Goal: Feedback & Contribution: Contribute content

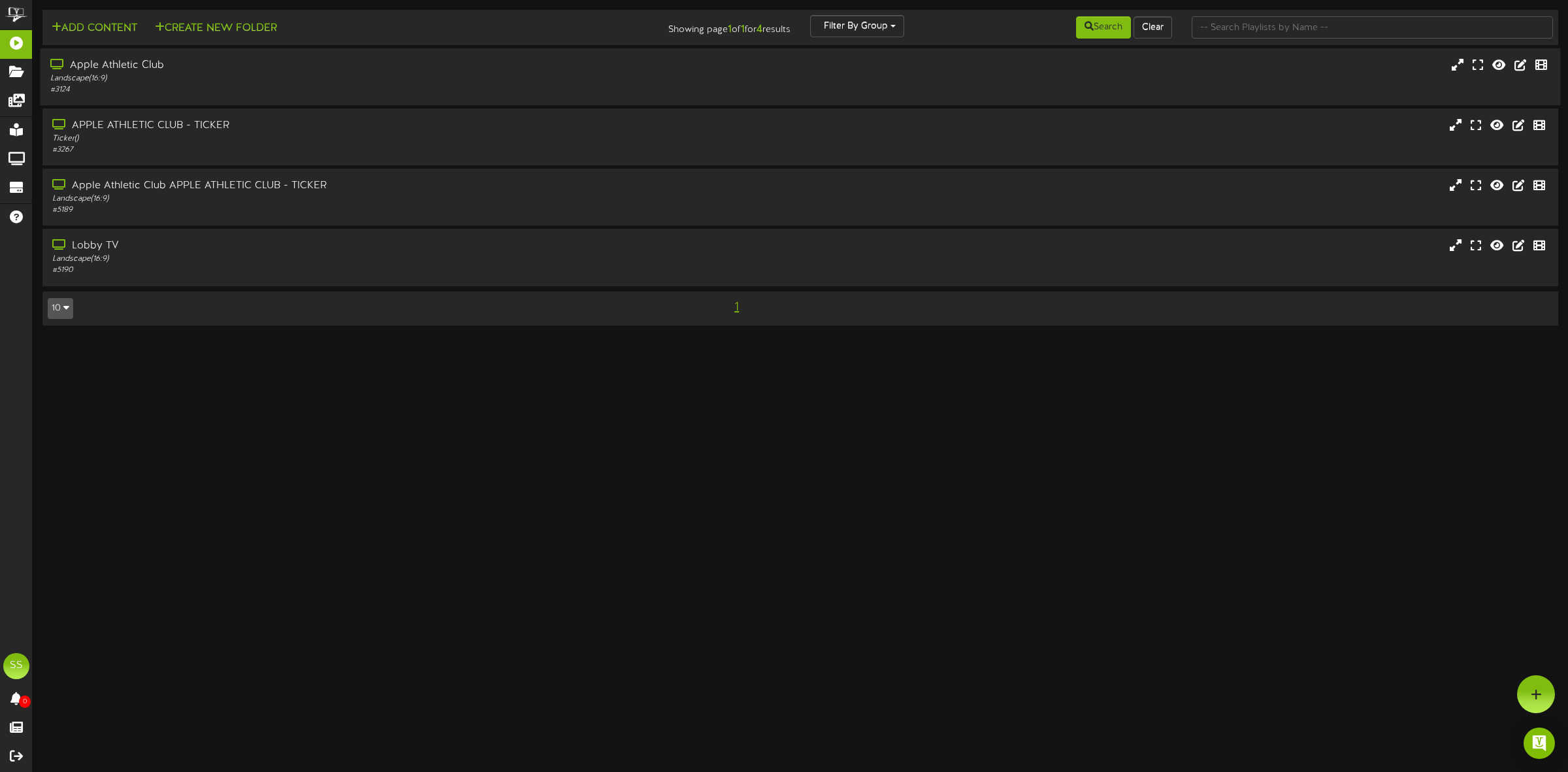
click at [173, 80] on div "Landscape ( 16:9 )" at bounding box center [357, 79] width 613 height 11
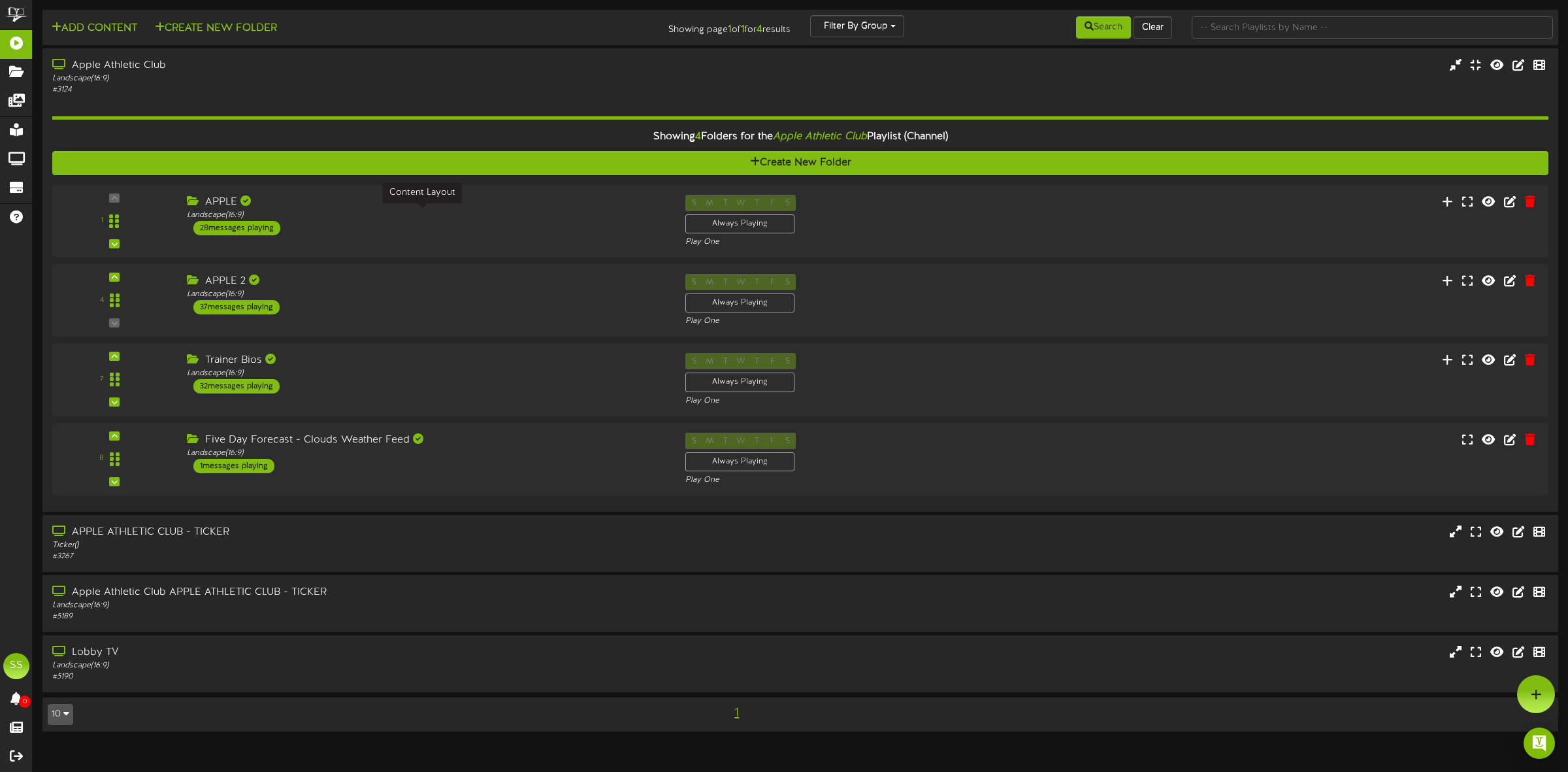
click at [313, 213] on div "Landscape ( 16:9 )" at bounding box center [426, 215] width 479 height 11
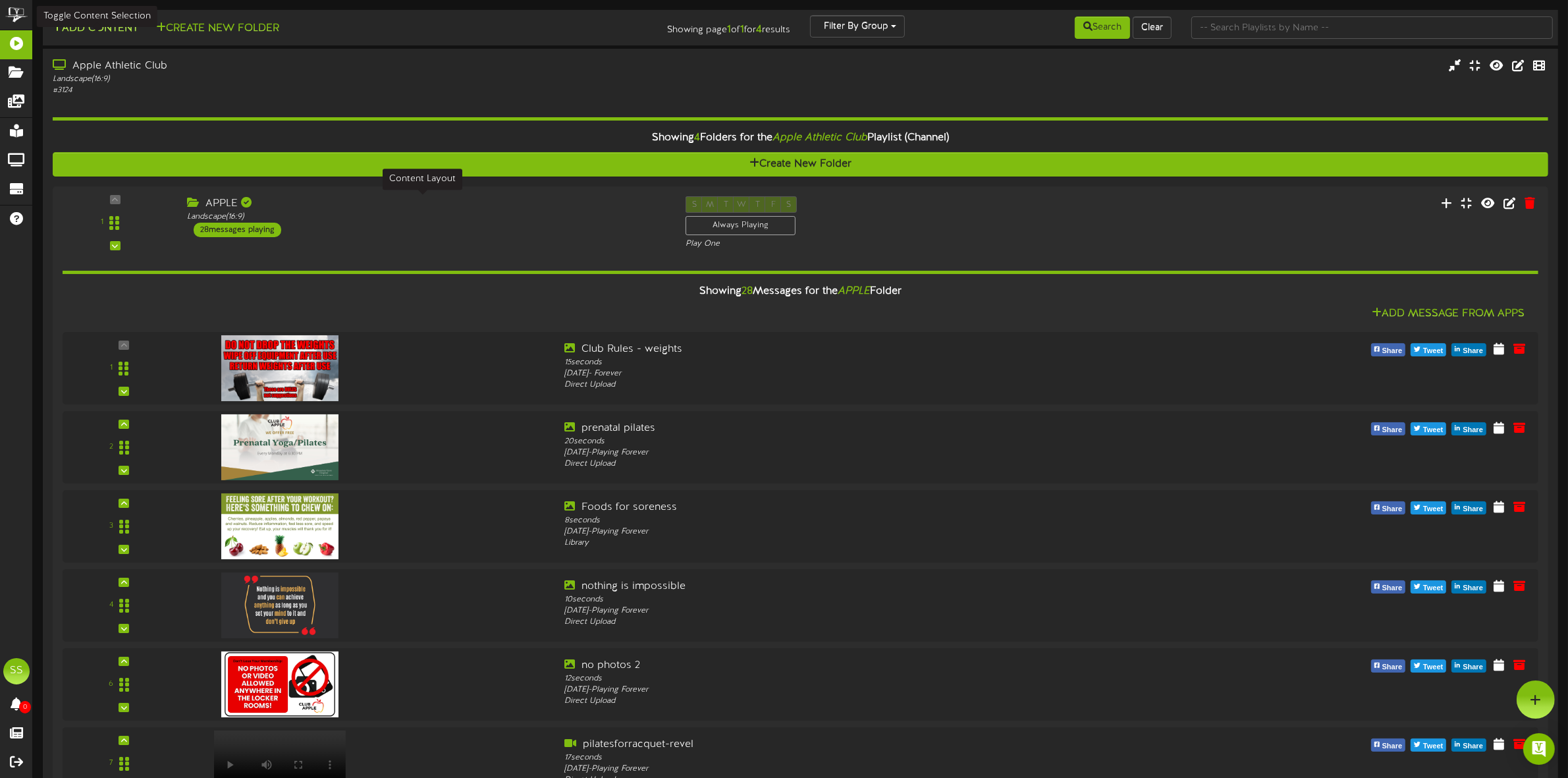
click at [130, 34] on button "Add Content" at bounding box center [95, 28] width 94 height 16
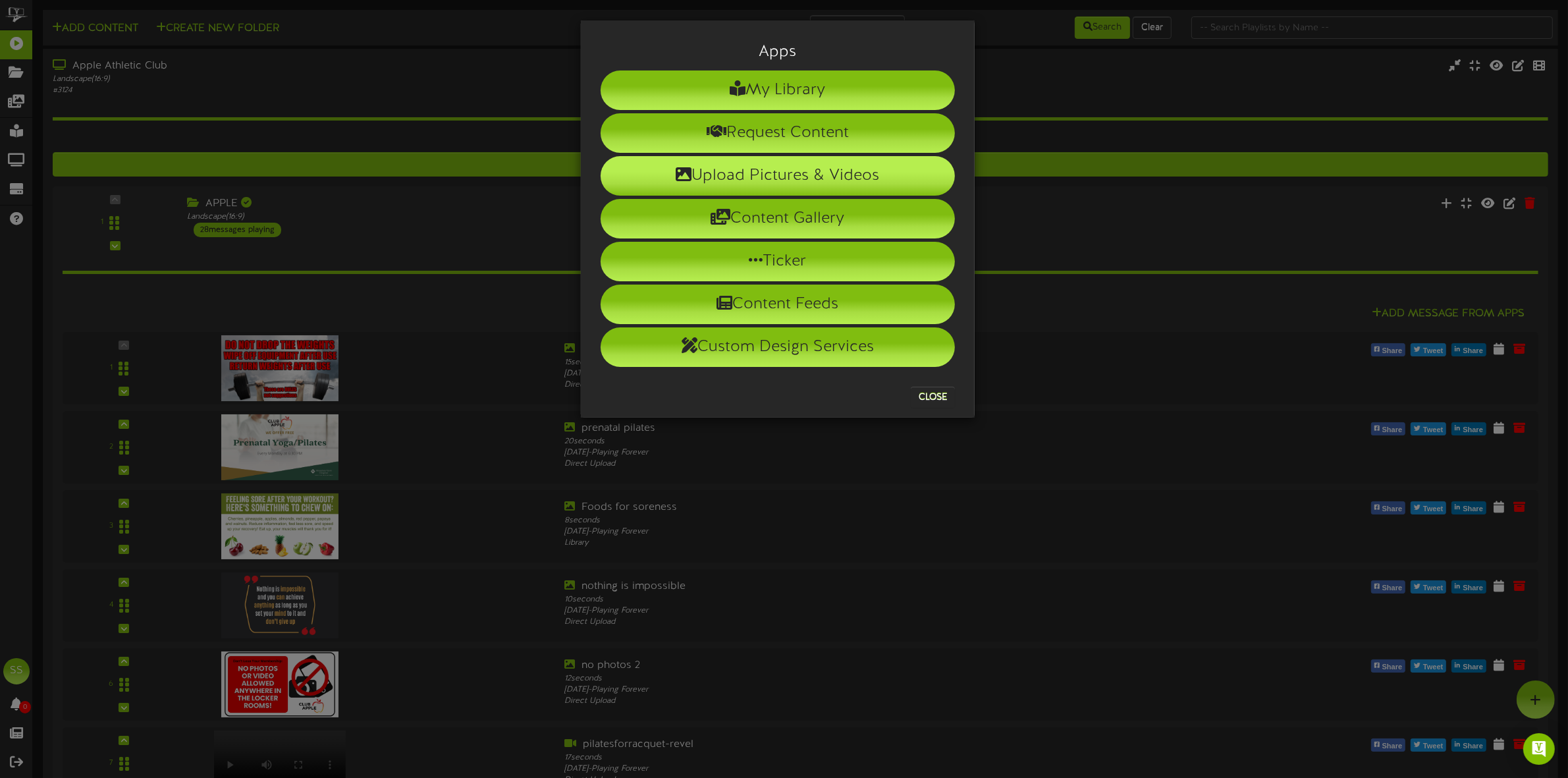
click at [781, 181] on li "Upload Pictures & Videos" at bounding box center [778, 176] width 355 height 40
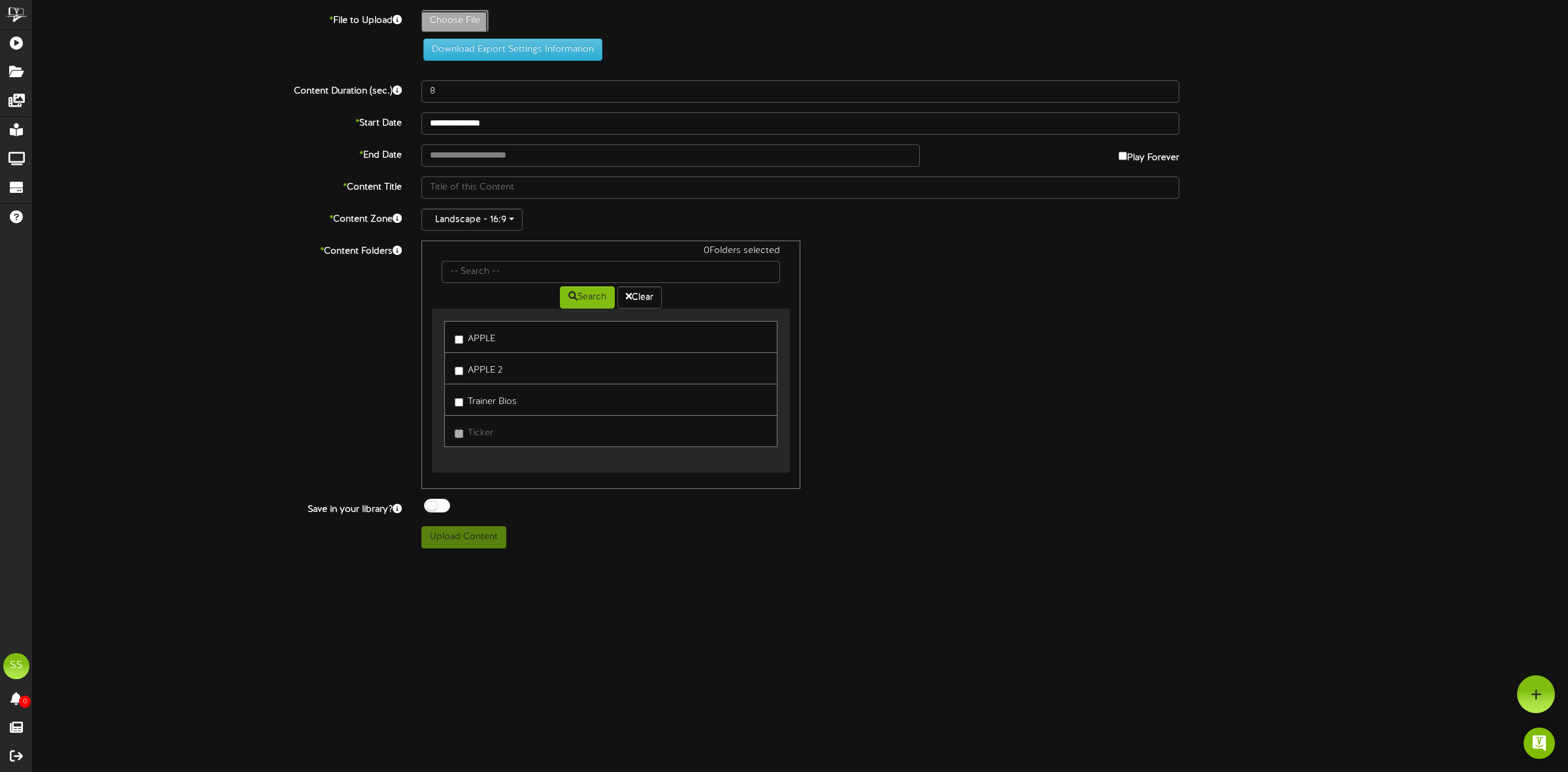
type input "**********"
type input "breastcancerprogram-revel"
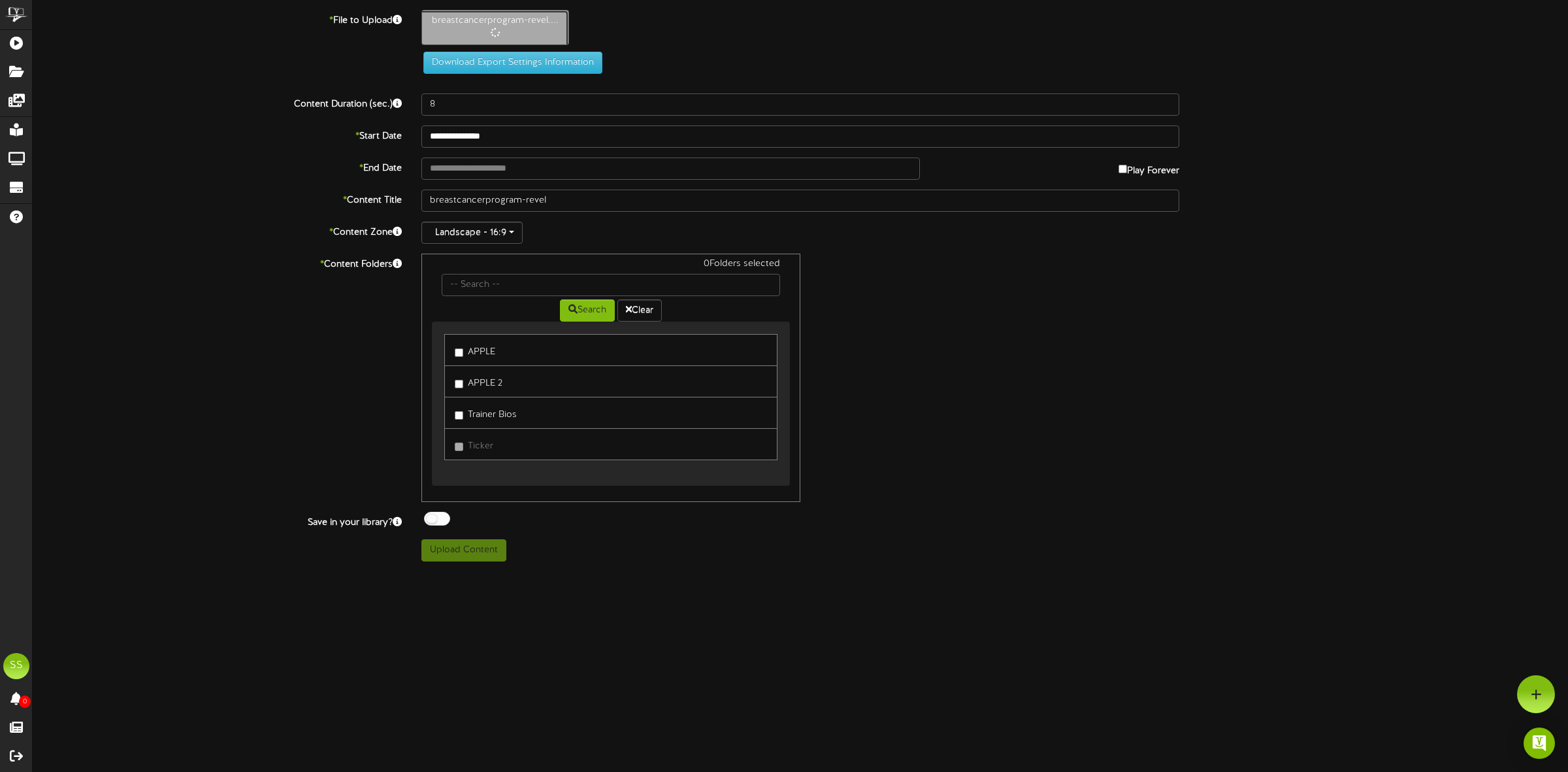
type input "43"
click at [487, 355] on label "APPLE" at bounding box center [475, 350] width 41 height 18
click at [441, 521] on div at bounding box center [437, 518] width 26 height 14
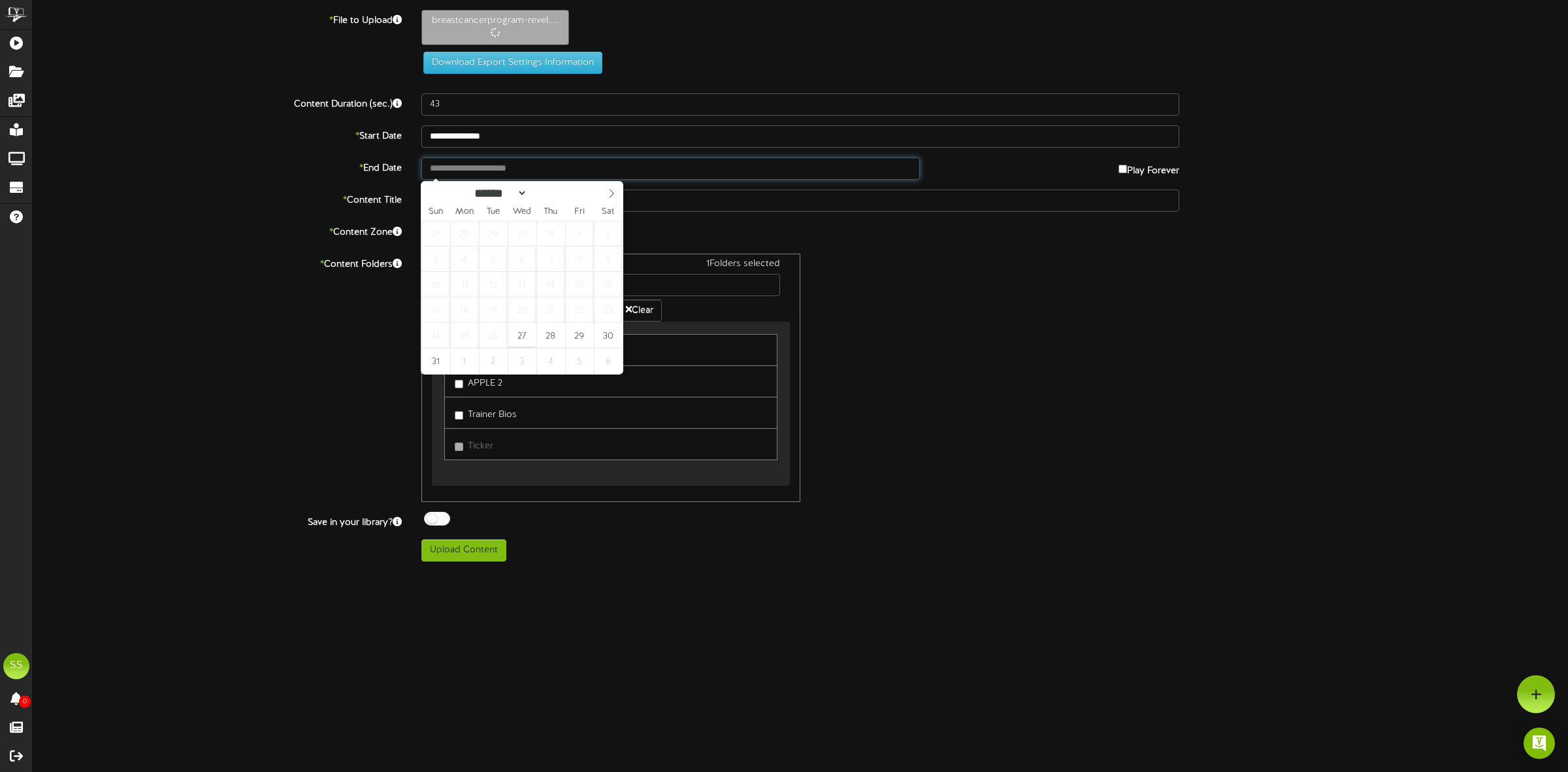
click at [521, 171] on input "text" at bounding box center [670, 169] width 498 height 22
type input "**********"
select select "*"
click at [611, 188] on span at bounding box center [611, 193] width 22 height 22
type input "**********"
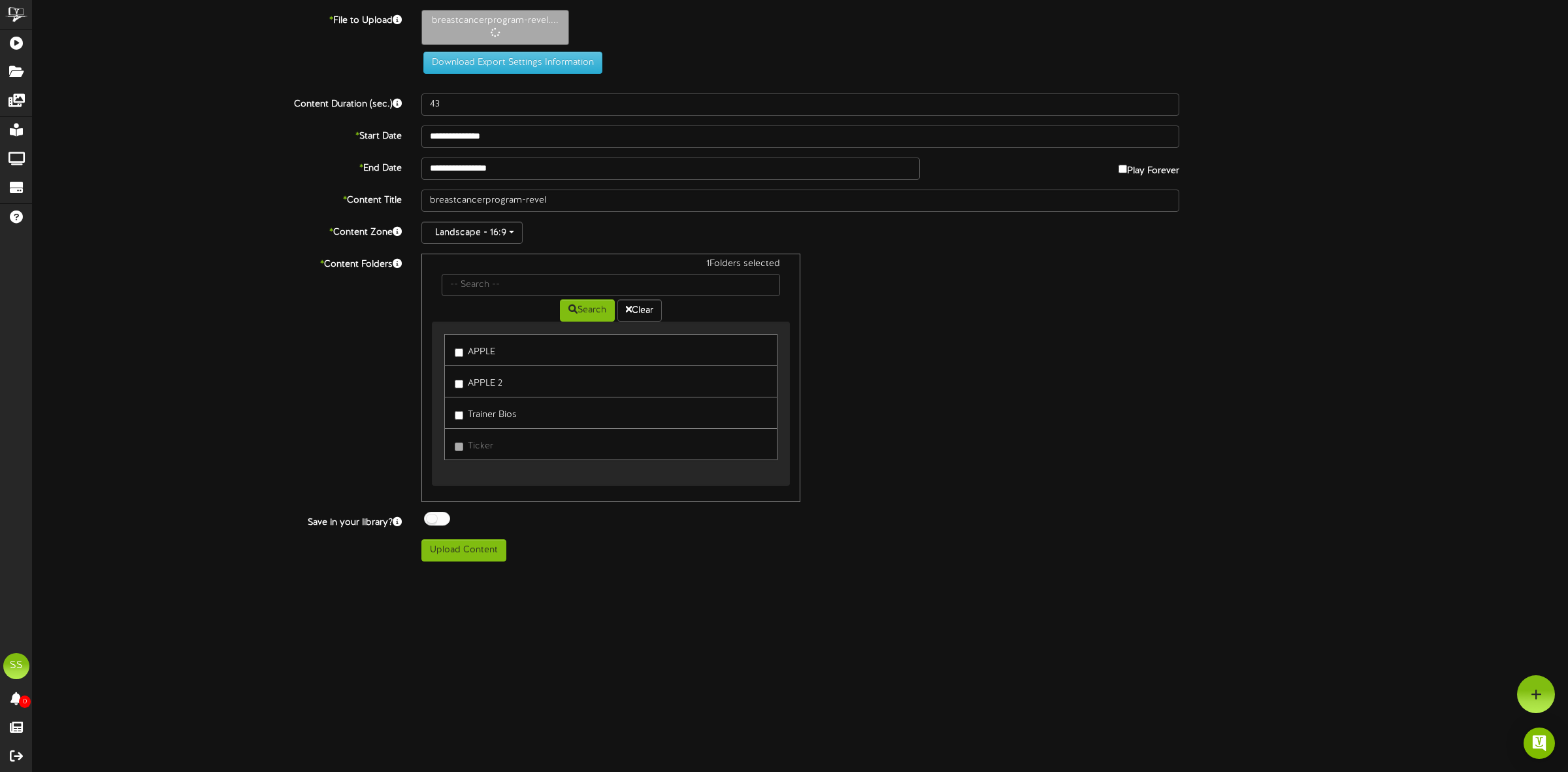
click at [188, 279] on div "* Content Folders 1 Folders selected Search Clear APPLE APPLE 2" at bounding box center [800, 378] width 1555 height 249
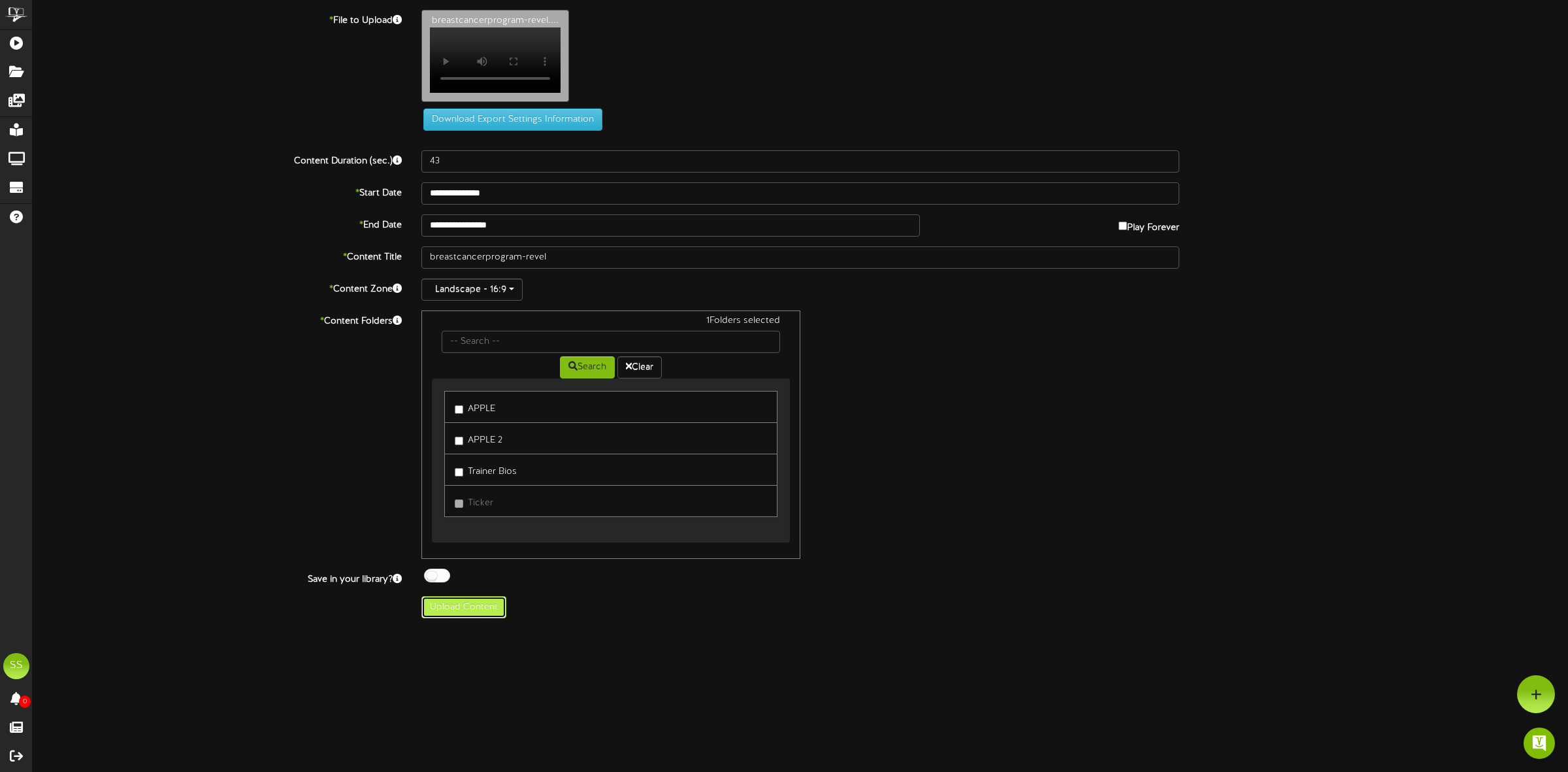
click at [493, 618] on button "Upload Content" at bounding box center [464, 607] width 85 height 22
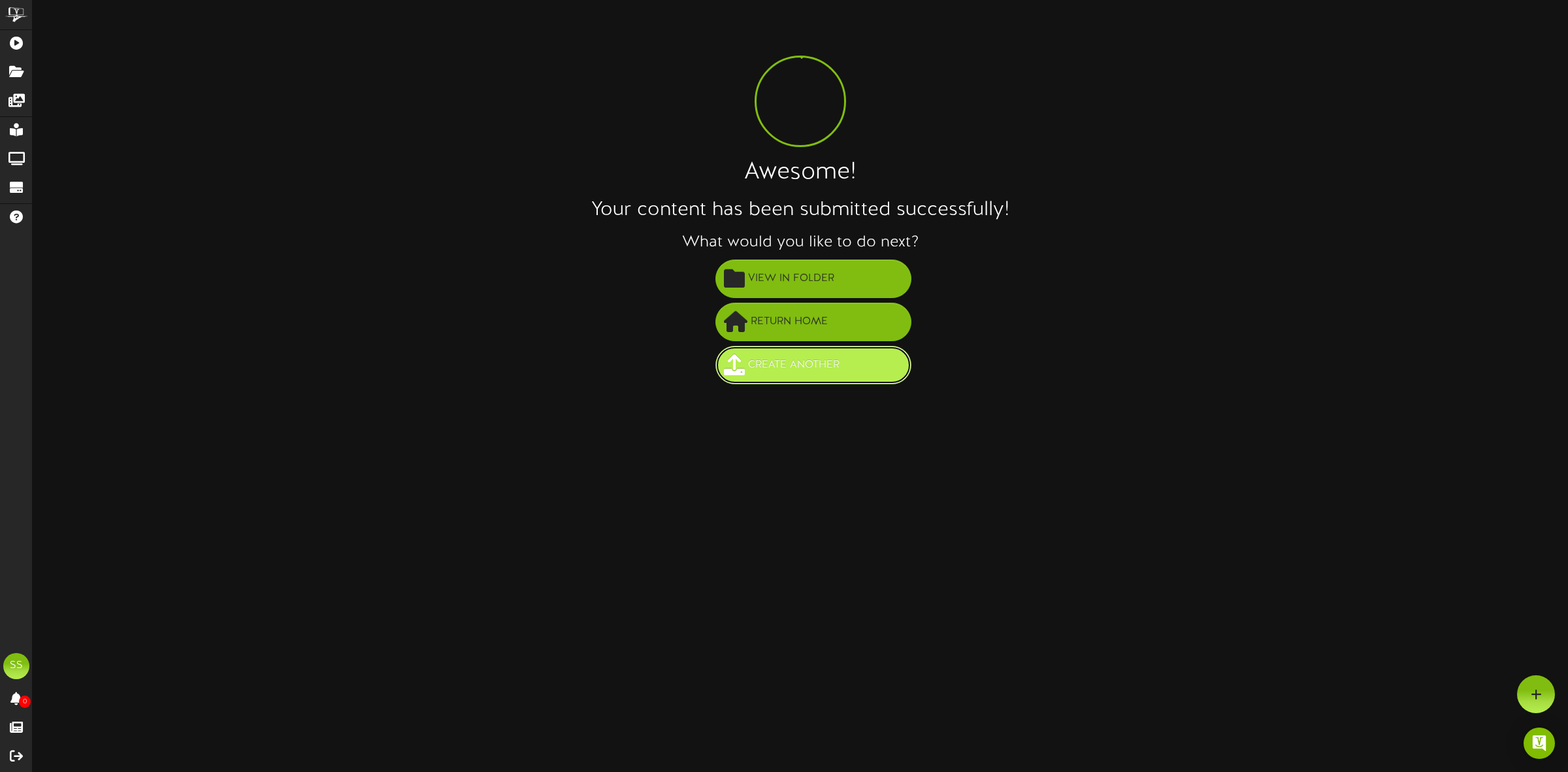
click at [811, 370] on span "Create Another" at bounding box center [794, 365] width 98 height 22
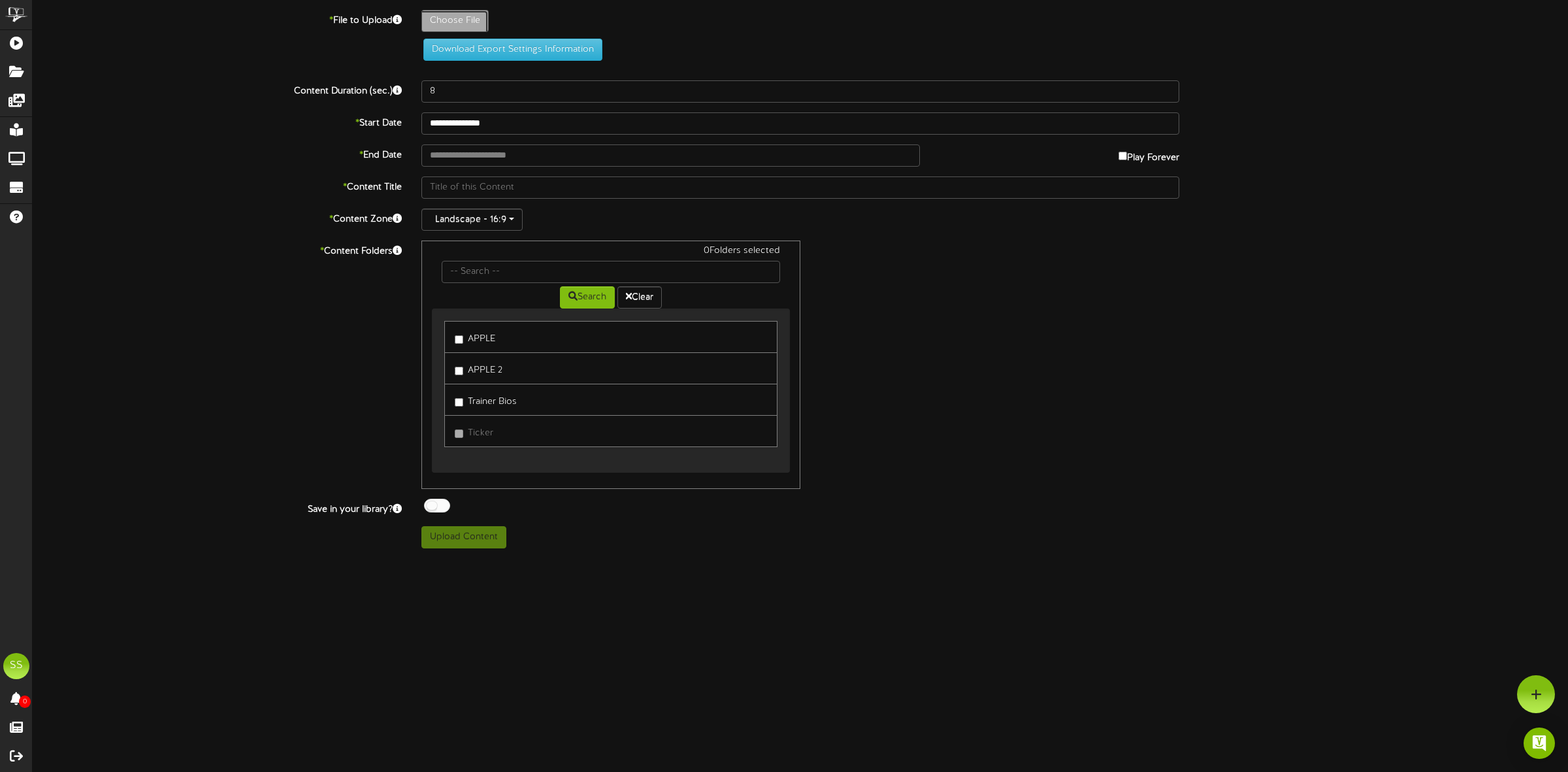
type input "**********"
type input "breastcancerprogram-revel"
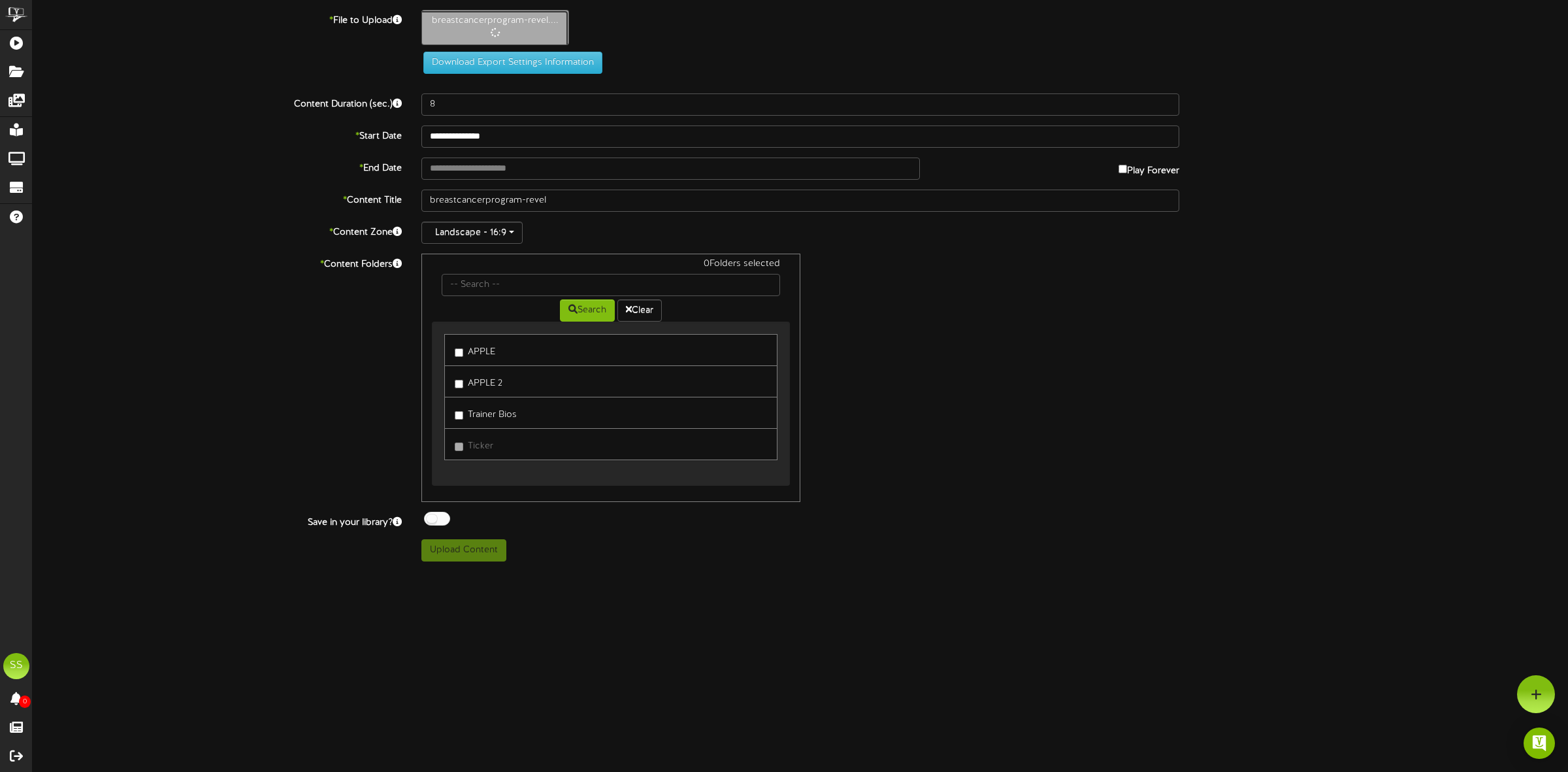
type input "43"
click at [468, 172] on input "text" at bounding box center [670, 169] width 498 height 22
type input "**********"
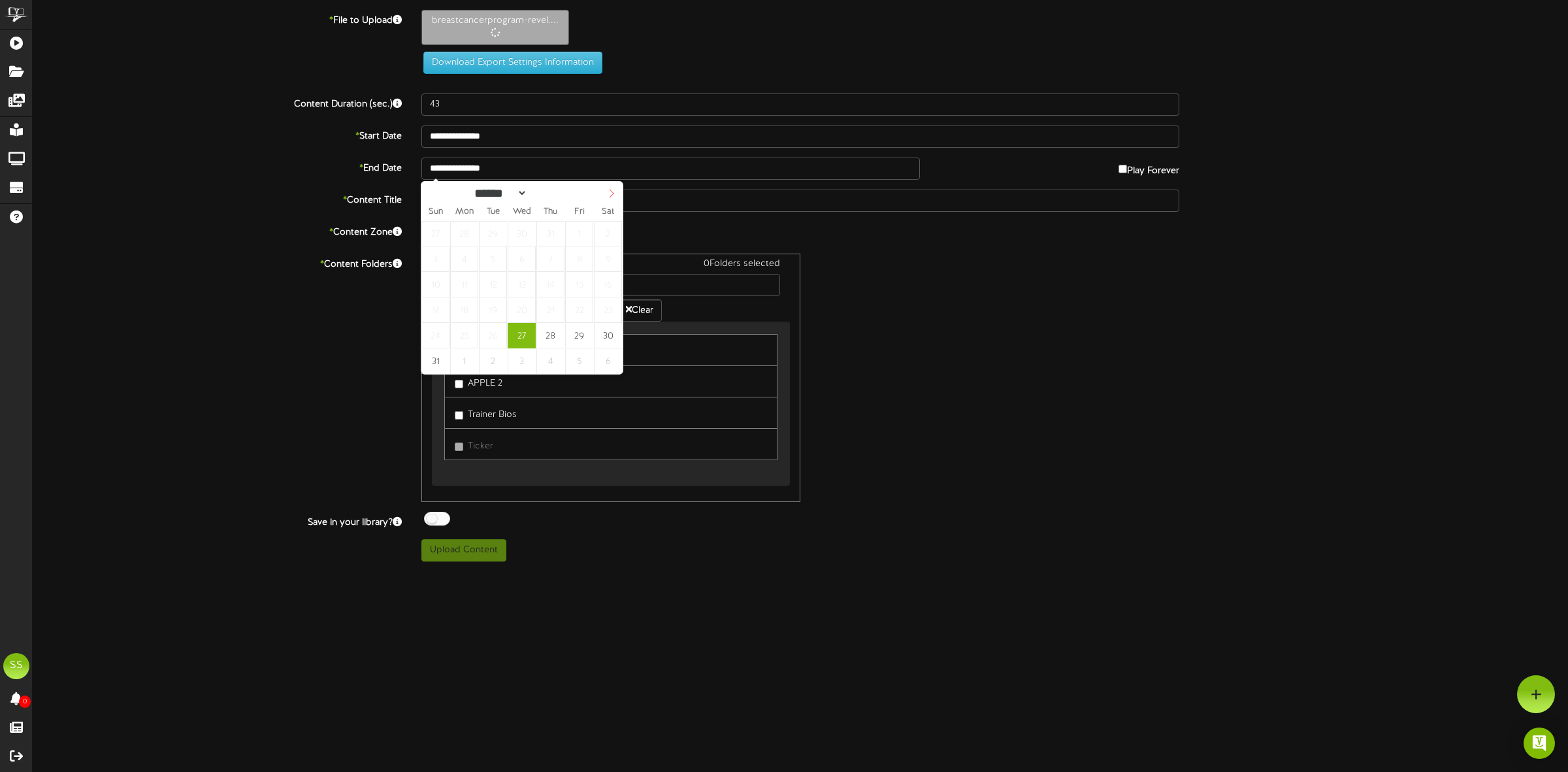
select select "*"
click at [614, 190] on icon at bounding box center [611, 194] width 9 height 9
type input "**********"
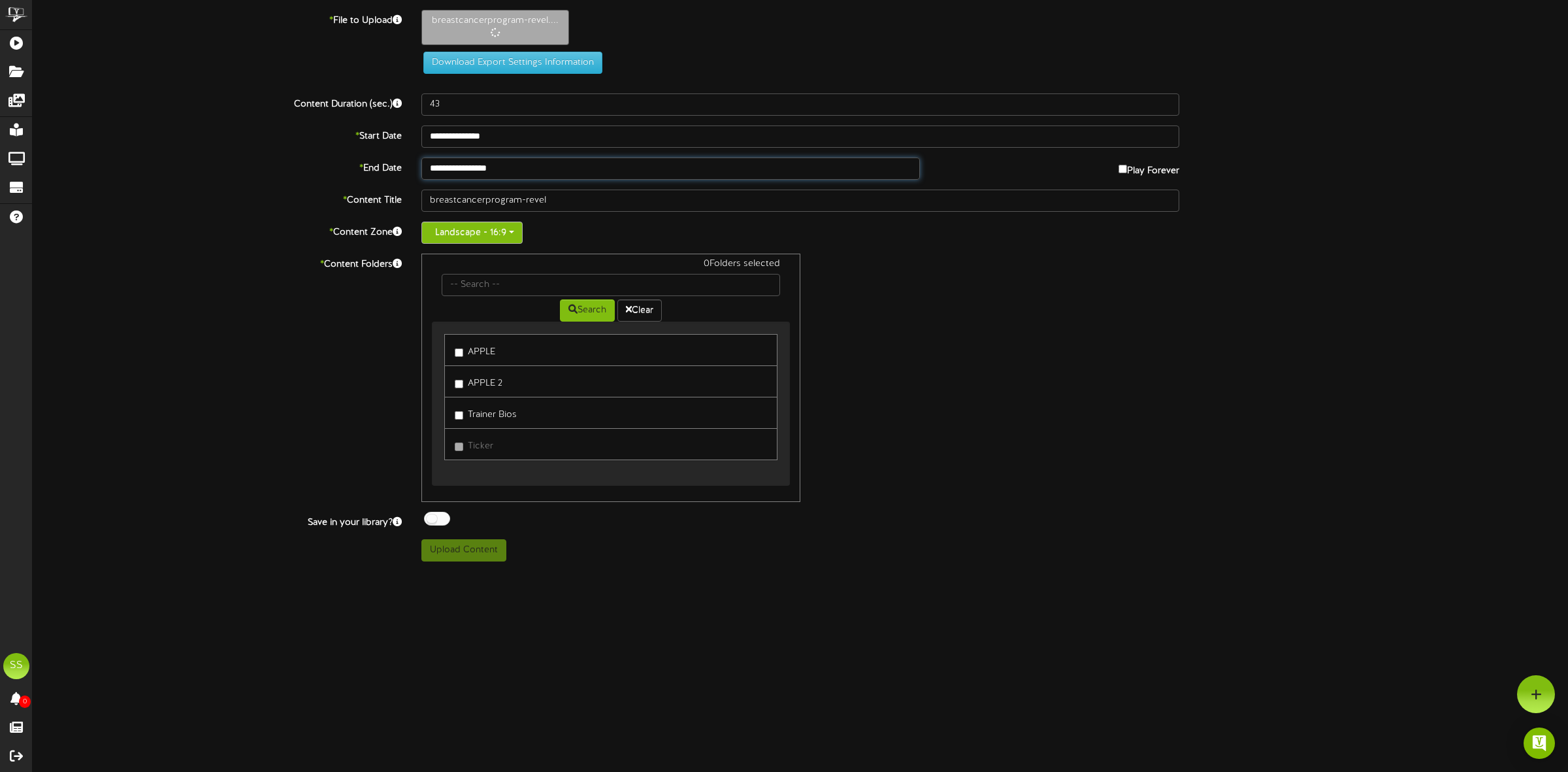
drag, startPoint x: 498, startPoint y: 229, endPoint x: 458, endPoint y: 229, distance: 40.0
click at [465, 347] on label "APPLE" at bounding box center [475, 350] width 41 height 18
click at [444, 516] on div at bounding box center [437, 518] width 26 height 14
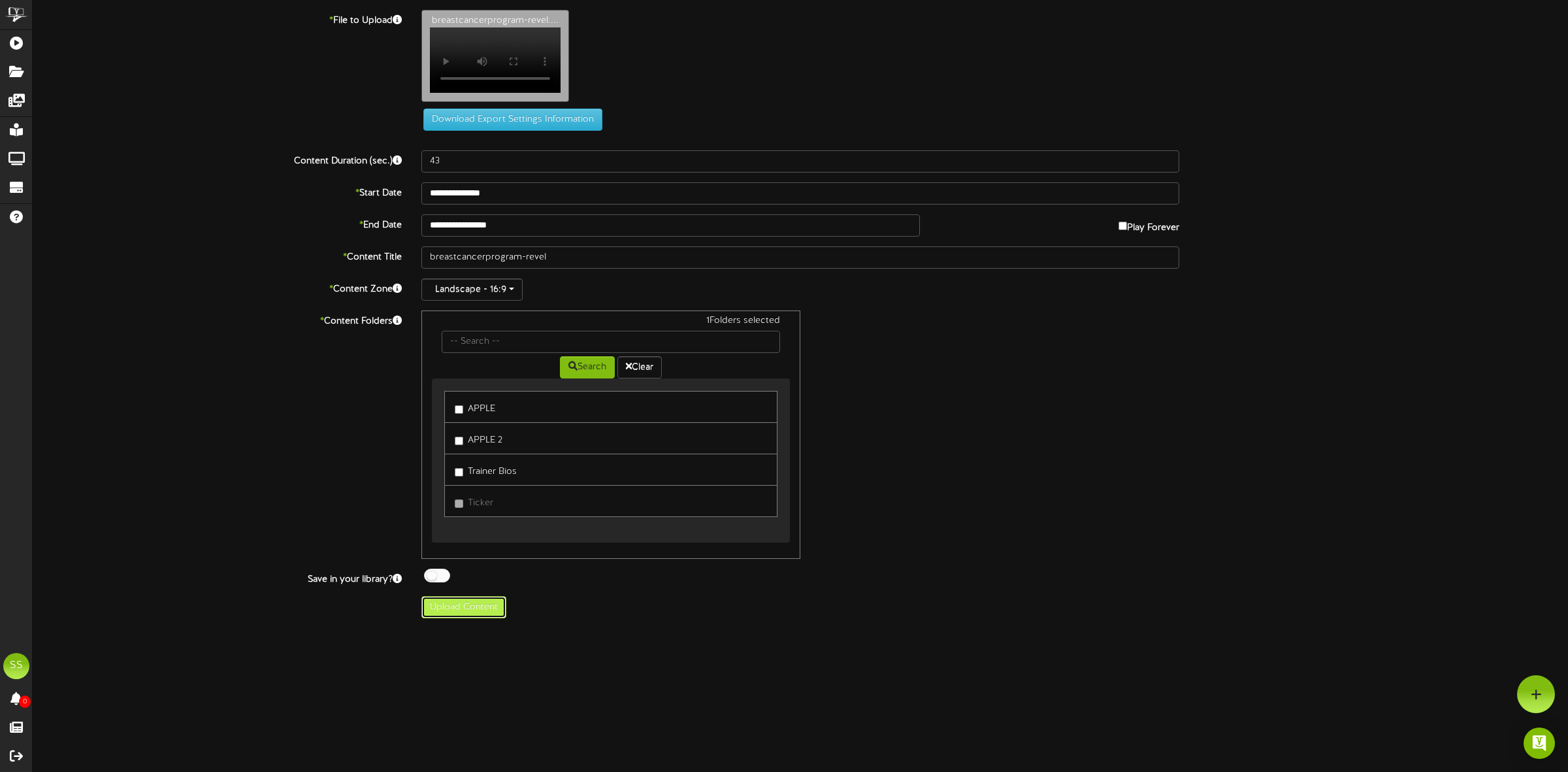
click at [458, 618] on button "Upload Content" at bounding box center [464, 607] width 85 height 22
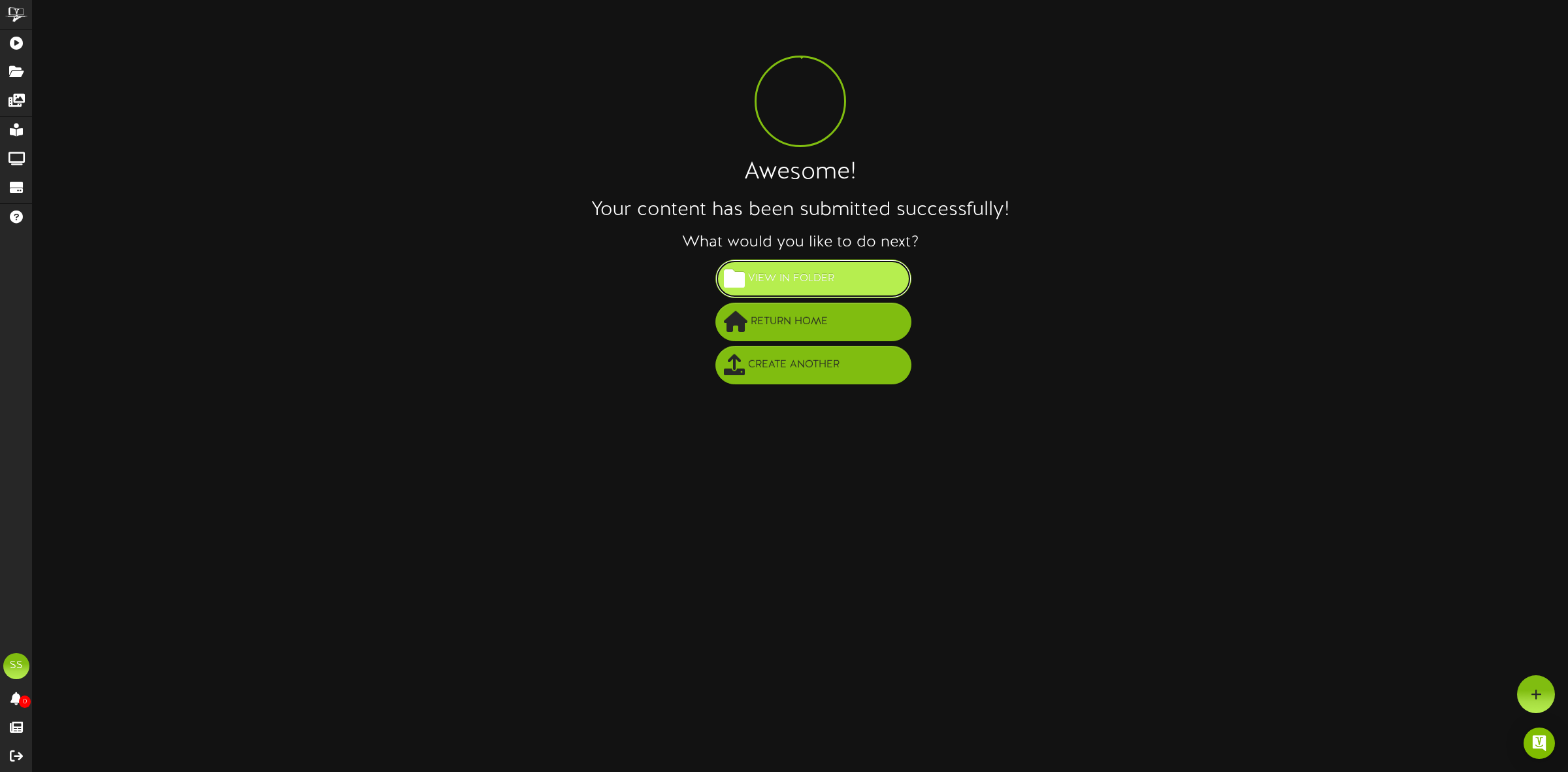
click at [825, 268] on span "View in Folder" at bounding box center [791, 279] width 93 height 22
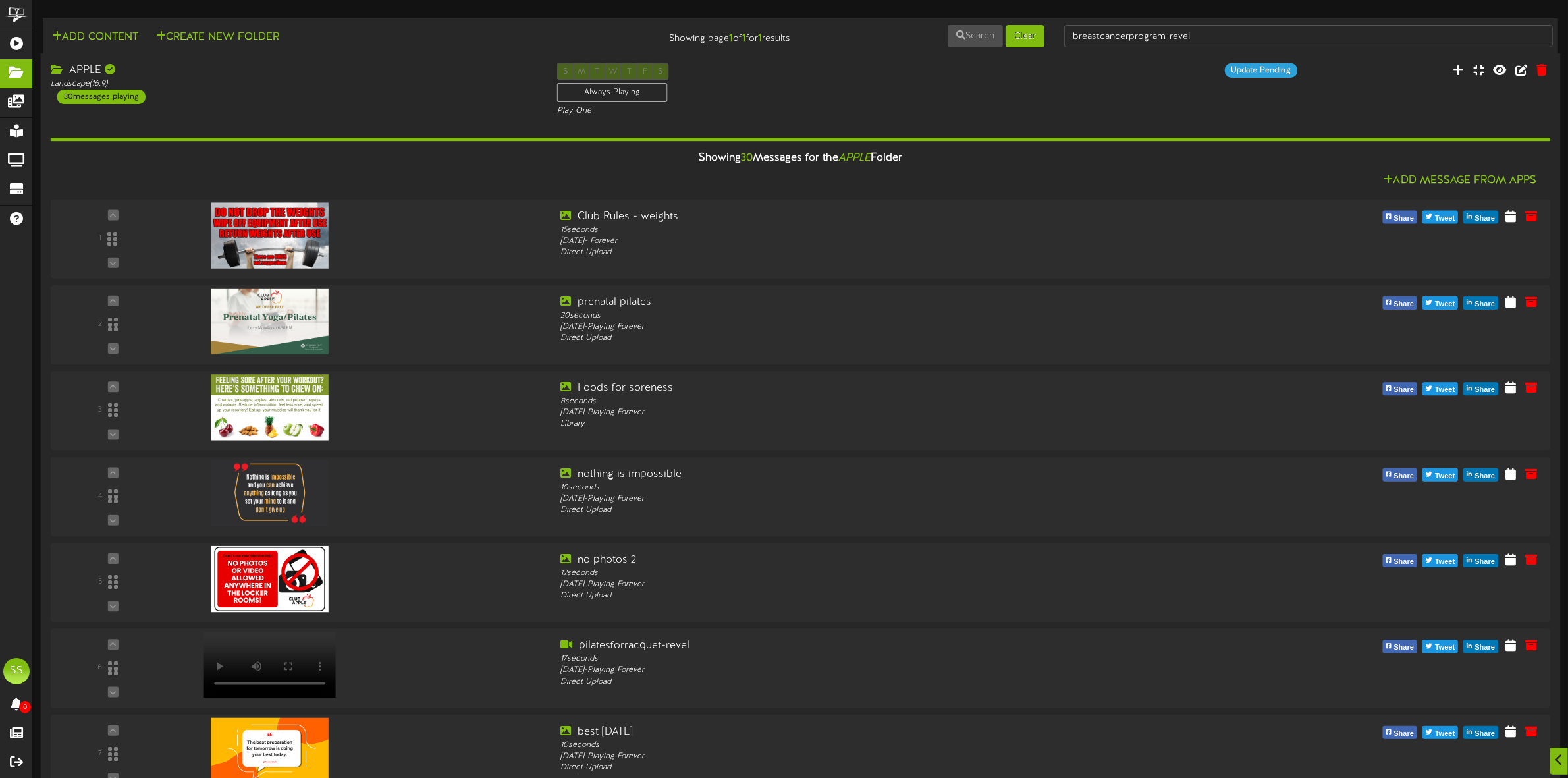
scroll to position [2008, 0]
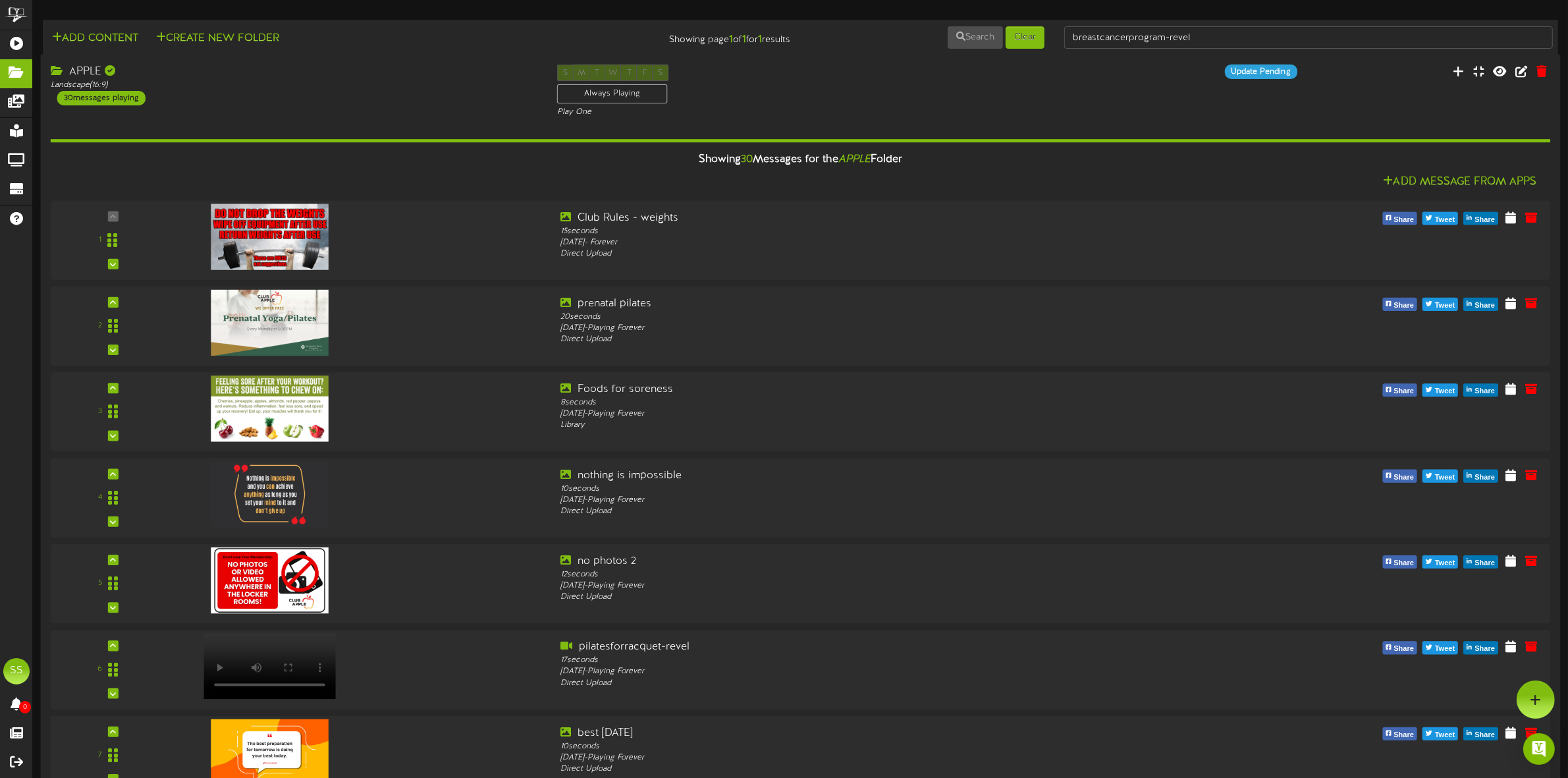
scroll to position [1511, 0]
